Goal: Task Accomplishment & Management: Manage account settings

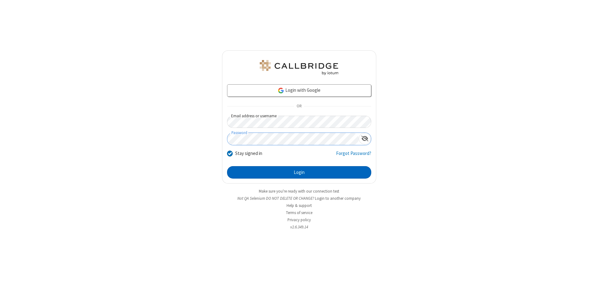
click at [299, 173] on button "Login" at bounding box center [299, 172] width 144 height 12
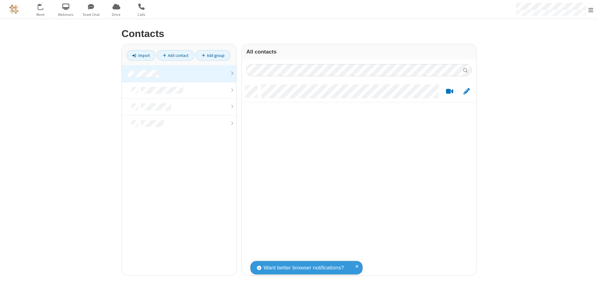
click at [179, 74] on link at bounding box center [179, 73] width 115 height 17
click at [467, 91] on span "Edit" at bounding box center [467, 92] width 6 height 8
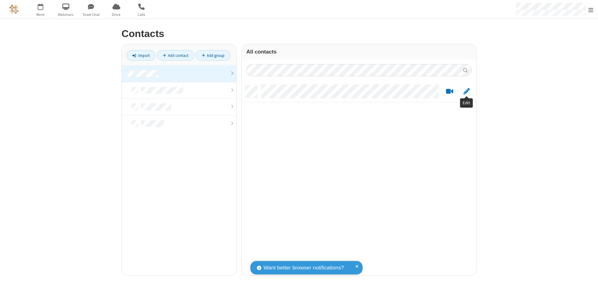
scroll to position [190, 230]
click at [179, 74] on link at bounding box center [179, 73] width 115 height 17
